Goal: Information Seeking & Learning: Learn about a topic

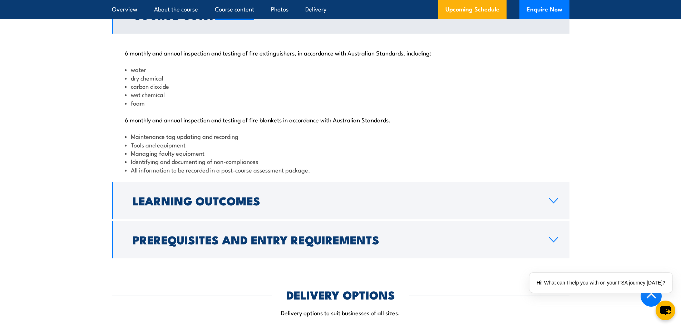
scroll to position [751, 0]
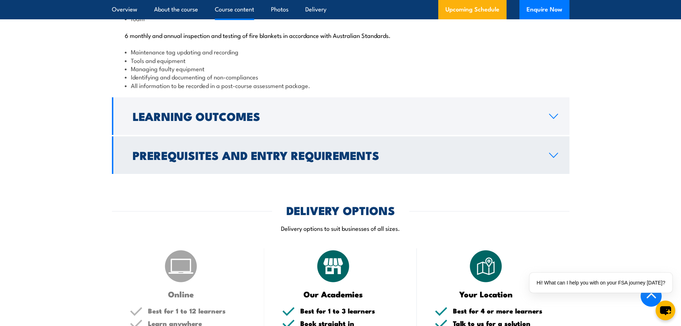
click at [559, 174] on link "Prerequisites and Entry Requirements" at bounding box center [341, 155] width 458 height 38
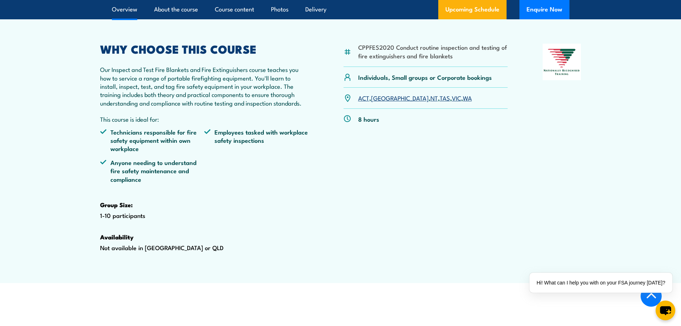
scroll to position [230, 0]
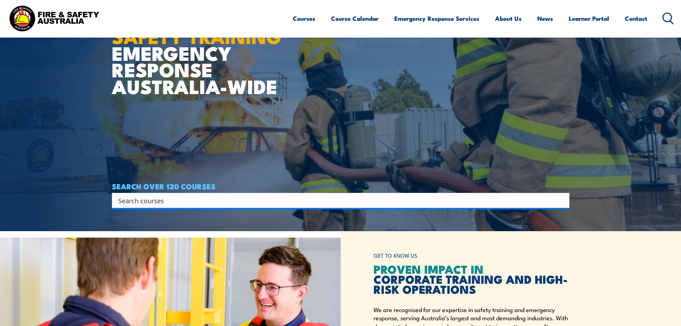
scroll to position [107, 0]
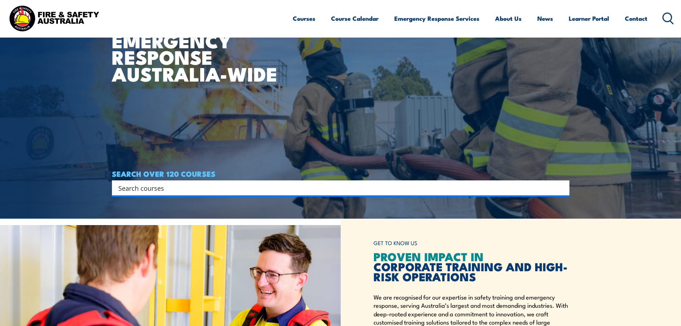
click at [295, 186] on input "Search input" at bounding box center [335, 187] width 435 height 11
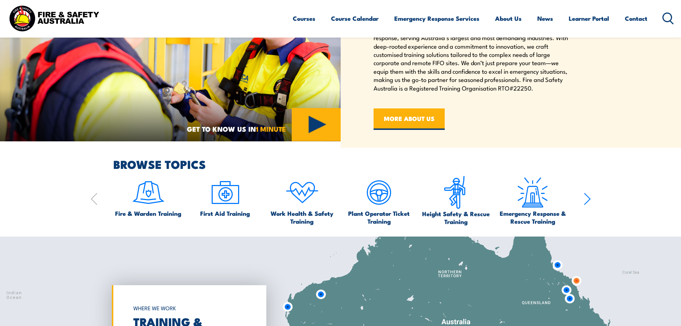
scroll to position [393, 0]
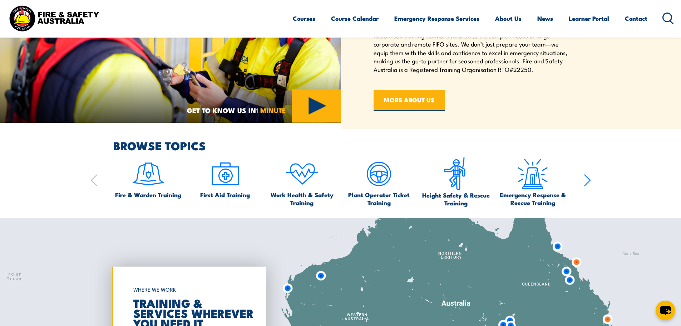
click at [588, 178] on icon "button" at bounding box center [587, 180] width 7 height 14
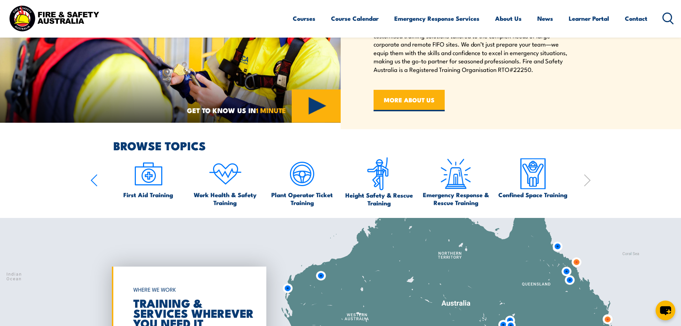
click at [588, 178] on icon "button" at bounding box center [587, 180] width 7 height 14
click at [587, 178] on icon "button" at bounding box center [587, 180] width 7 height 14
click at [93, 181] on icon "button" at bounding box center [93, 180] width 7 height 14
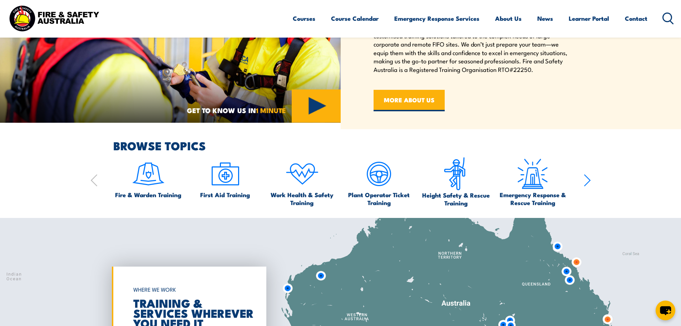
click at [93, 181] on icon "button" at bounding box center [93, 180] width 7 height 14
click at [144, 187] on img at bounding box center [149, 174] width 34 height 34
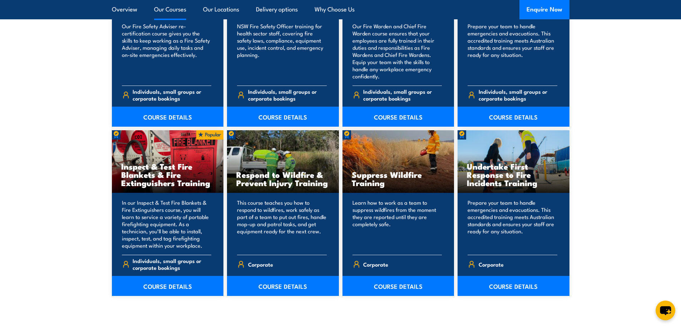
scroll to position [1037, 0]
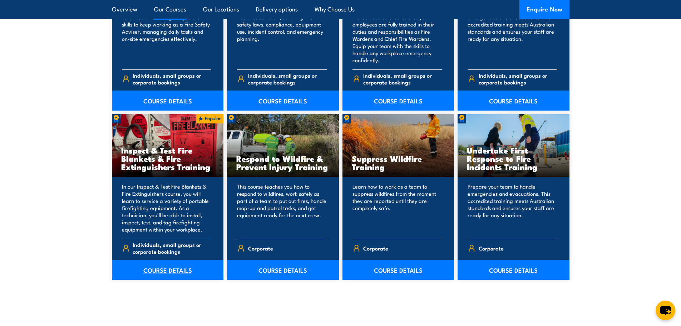
click at [165, 270] on link "COURSE DETAILS" at bounding box center [168, 269] width 112 height 20
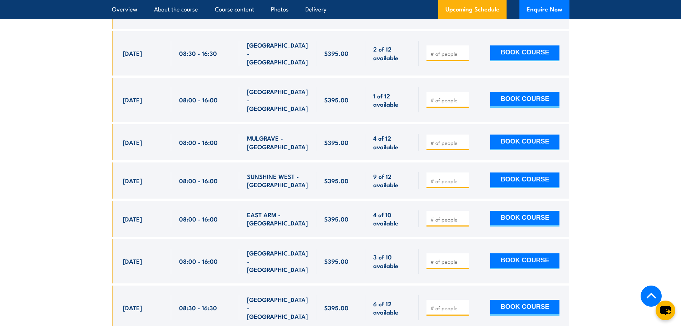
scroll to position [1465, 0]
